Goal: Find specific page/section: Find specific page/section

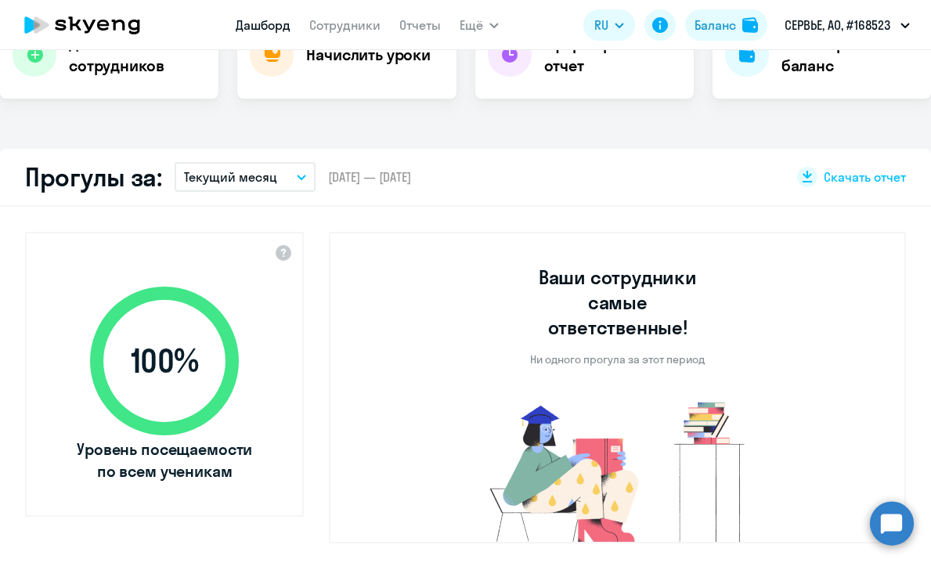
scroll to position [361, 0]
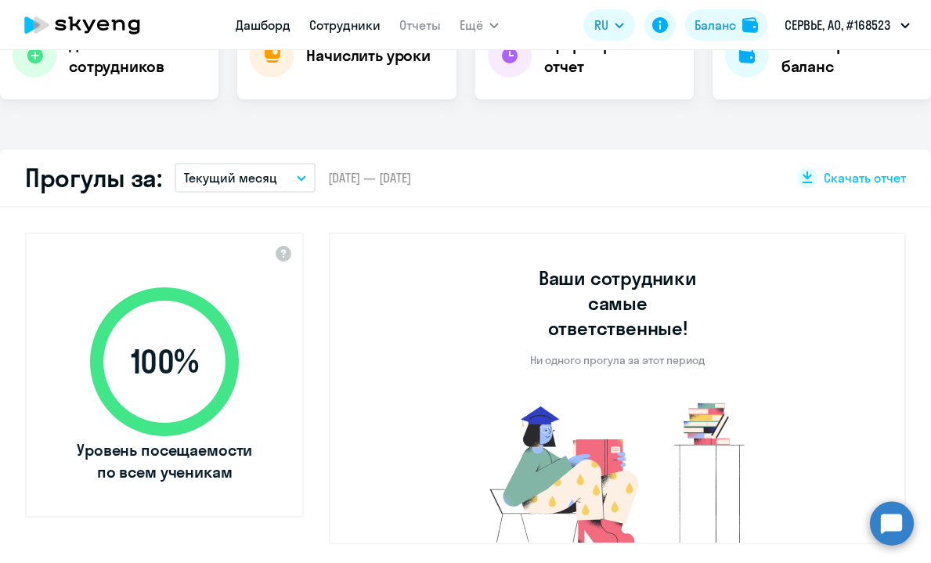
click at [355, 31] on link "Сотрудники" at bounding box center [344, 25] width 71 height 16
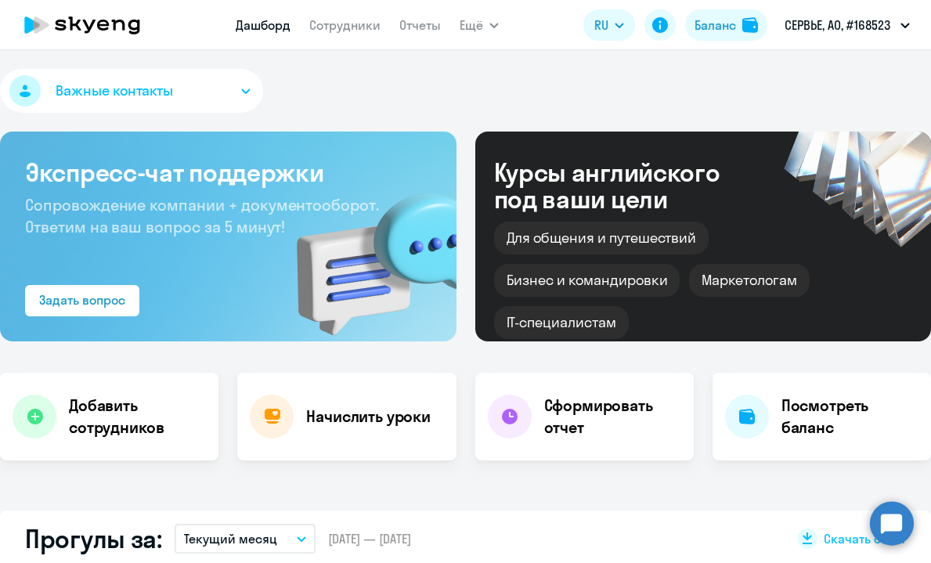
select select "30"
